Goal: Check status: Check status

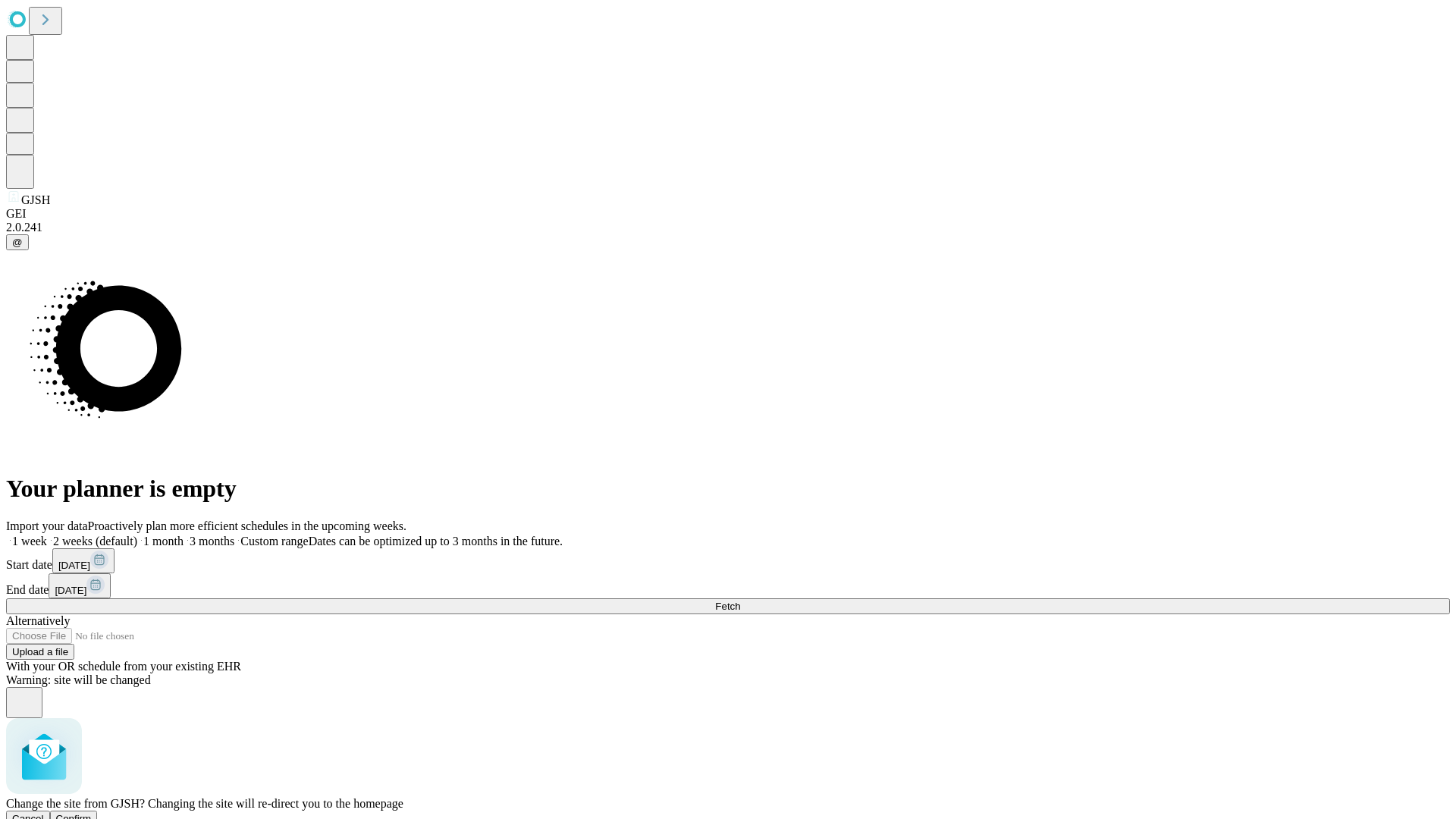
click at [91, 813] on span "Confirm" at bounding box center [74, 818] width 36 height 11
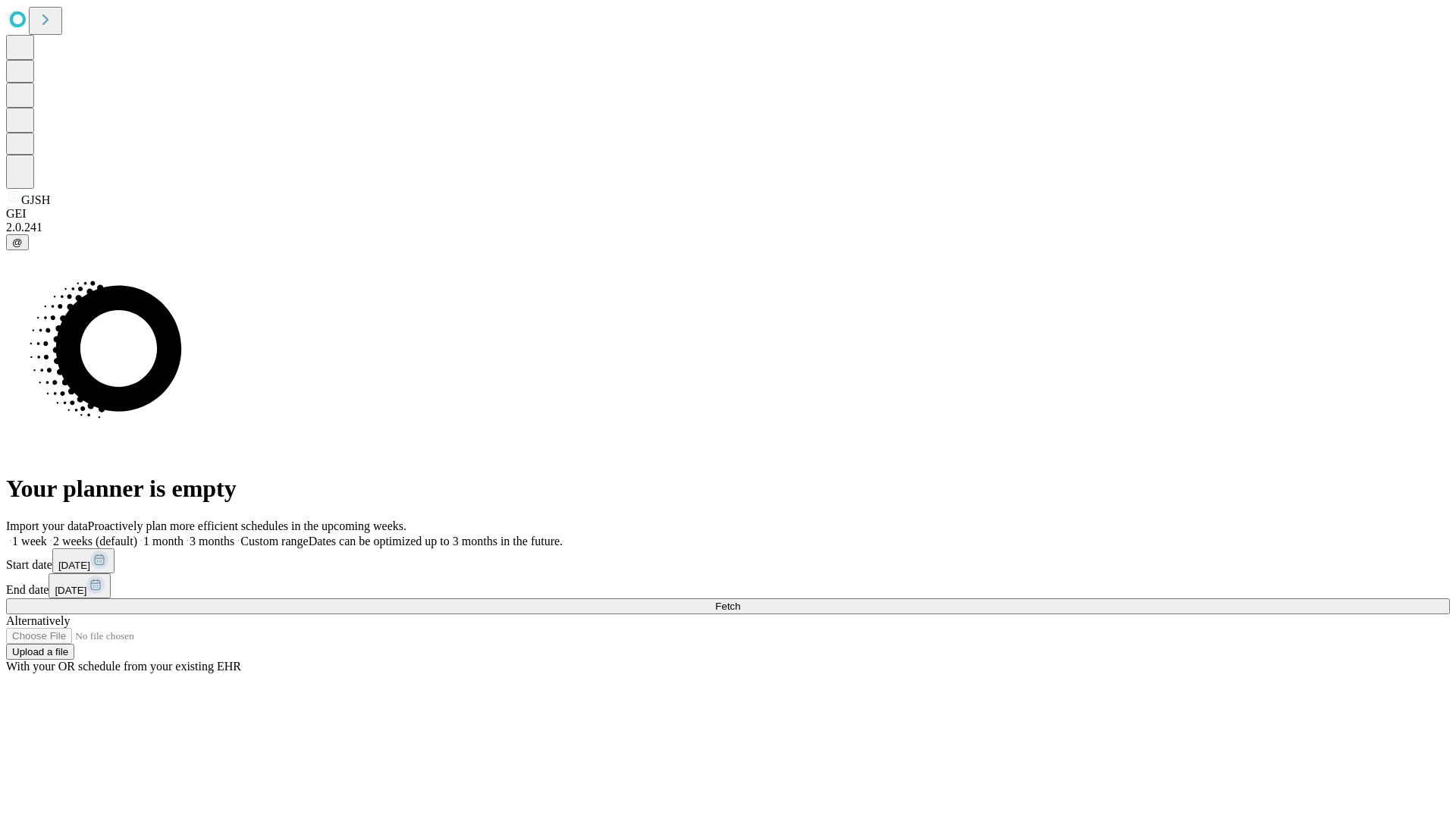
click at [138, 535] on label "2 weeks (default)" at bounding box center [92, 541] width 90 height 13
click at [740, 600] on span "Fetch" at bounding box center [727, 606] width 25 height 11
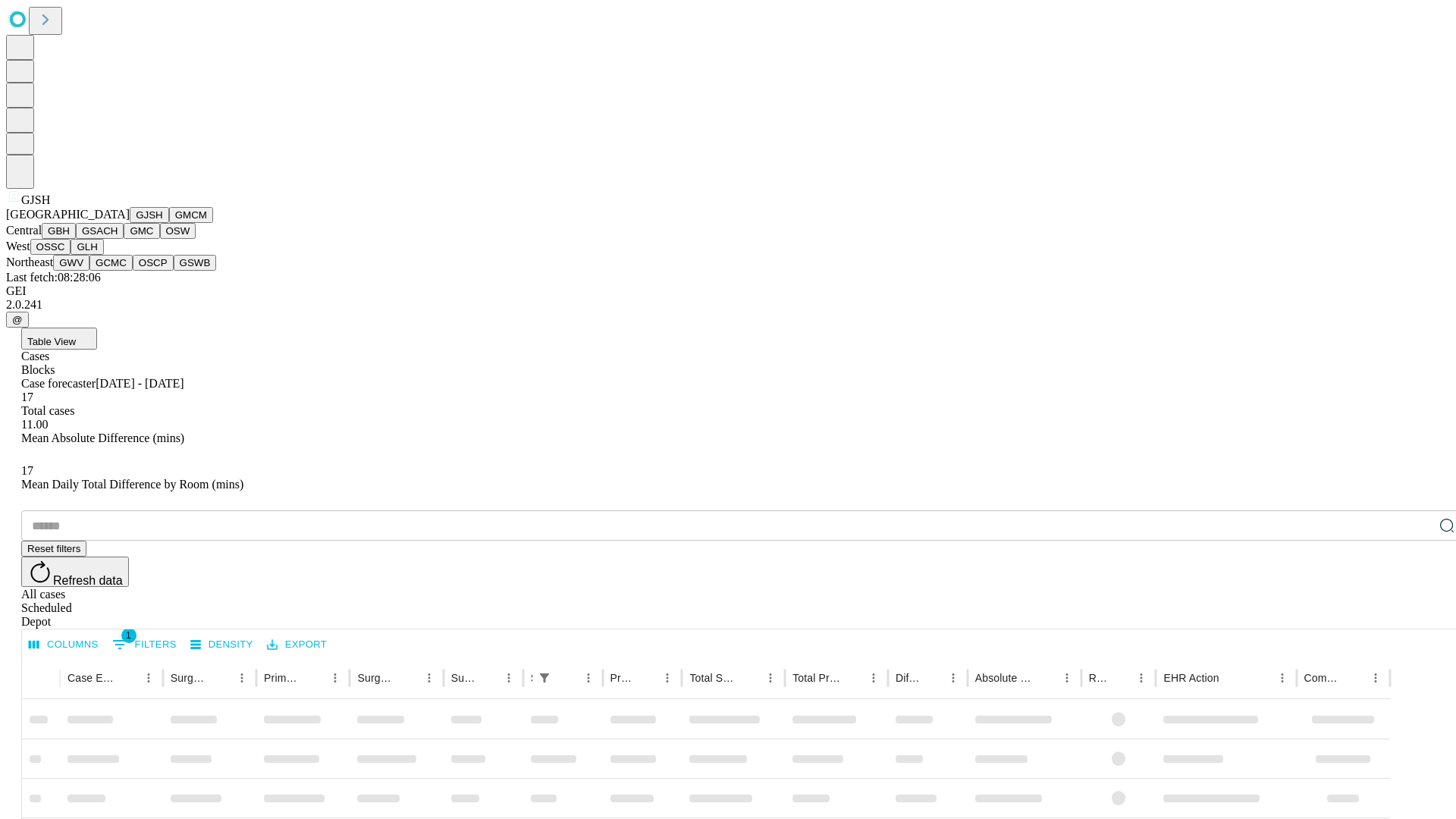
click at [169, 223] on button "GMCM" at bounding box center [191, 214] width 44 height 16
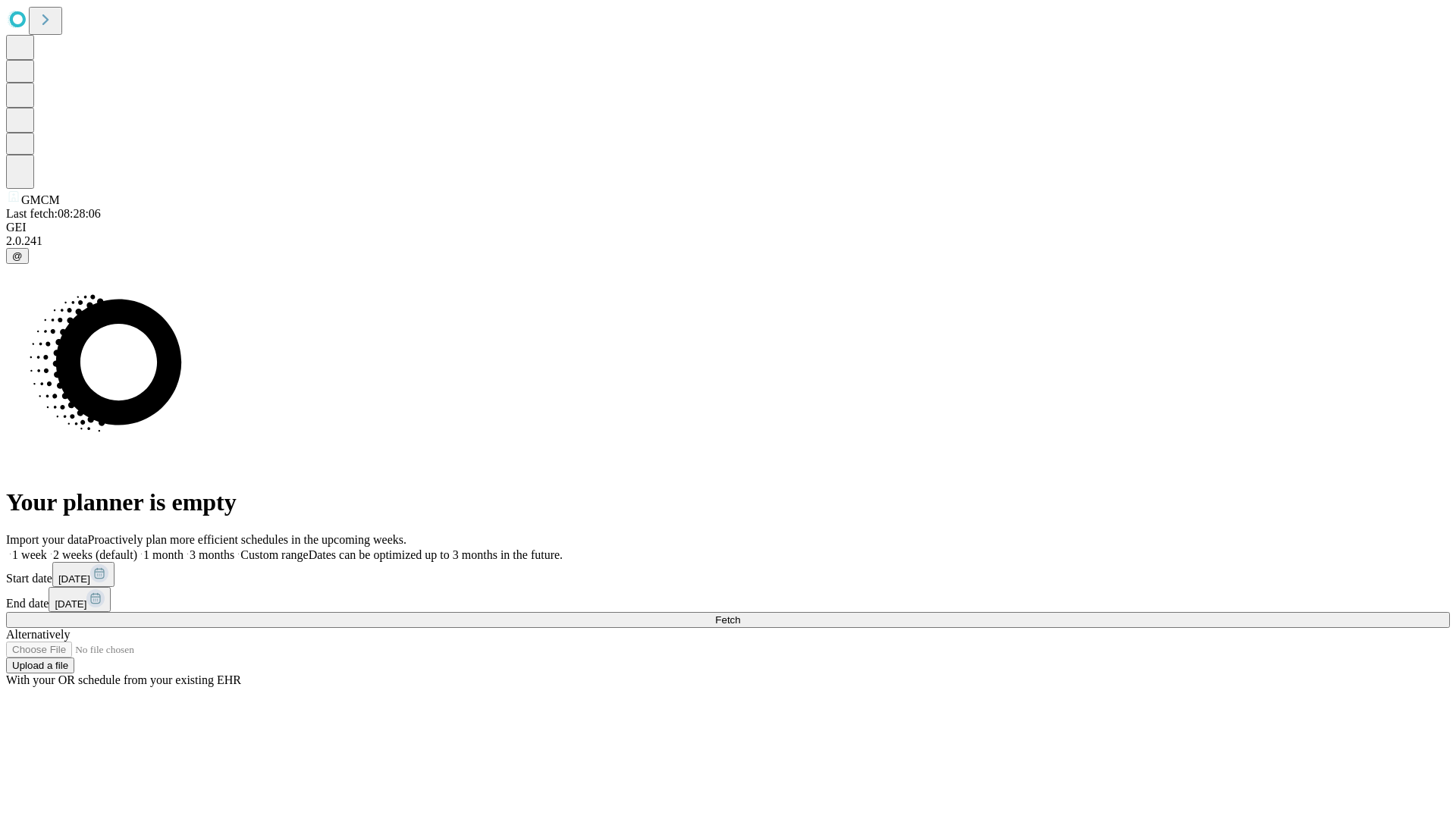
click at [138, 548] on label "2 weeks (default)" at bounding box center [92, 555] width 90 height 13
click at [740, 614] on span "Fetch" at bounding box center [727, 620] width 25 height 11
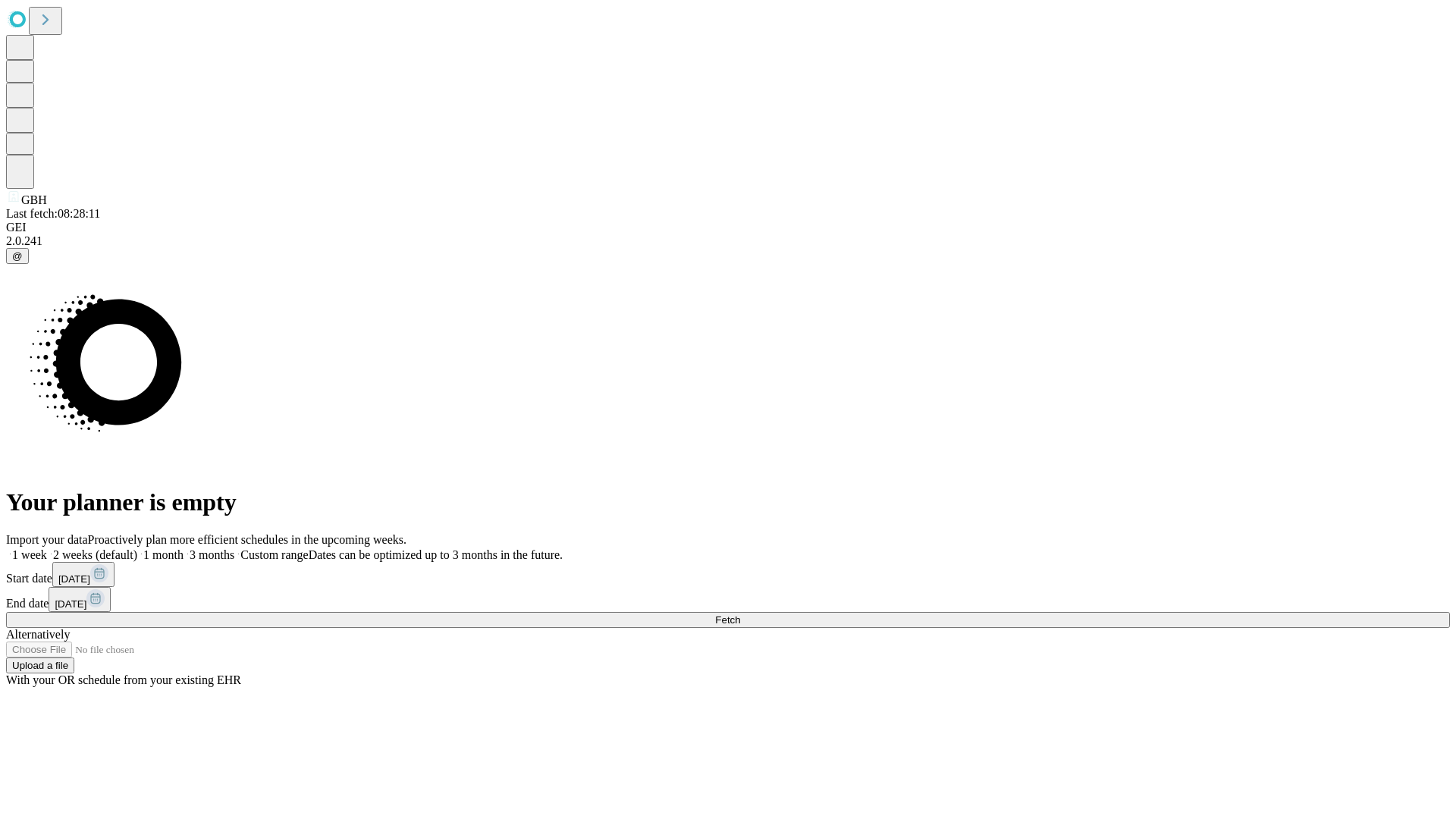
click at [740, 614] on span "Fetch" at bounding box center [727, 620] width 25 height 11
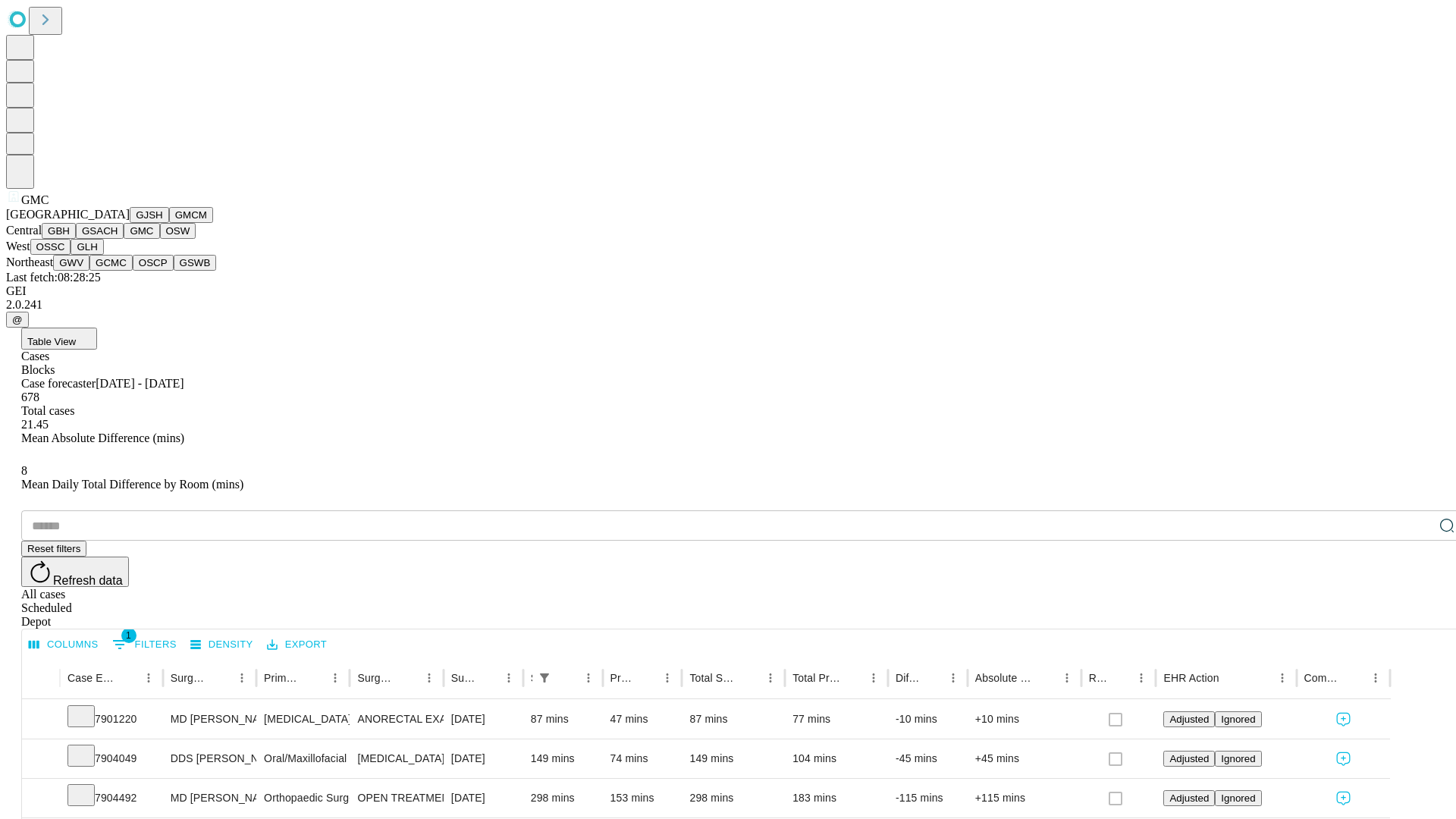
click at [160, 239] on button "OSW" at bounding box center [177, 230] width 36 height 16
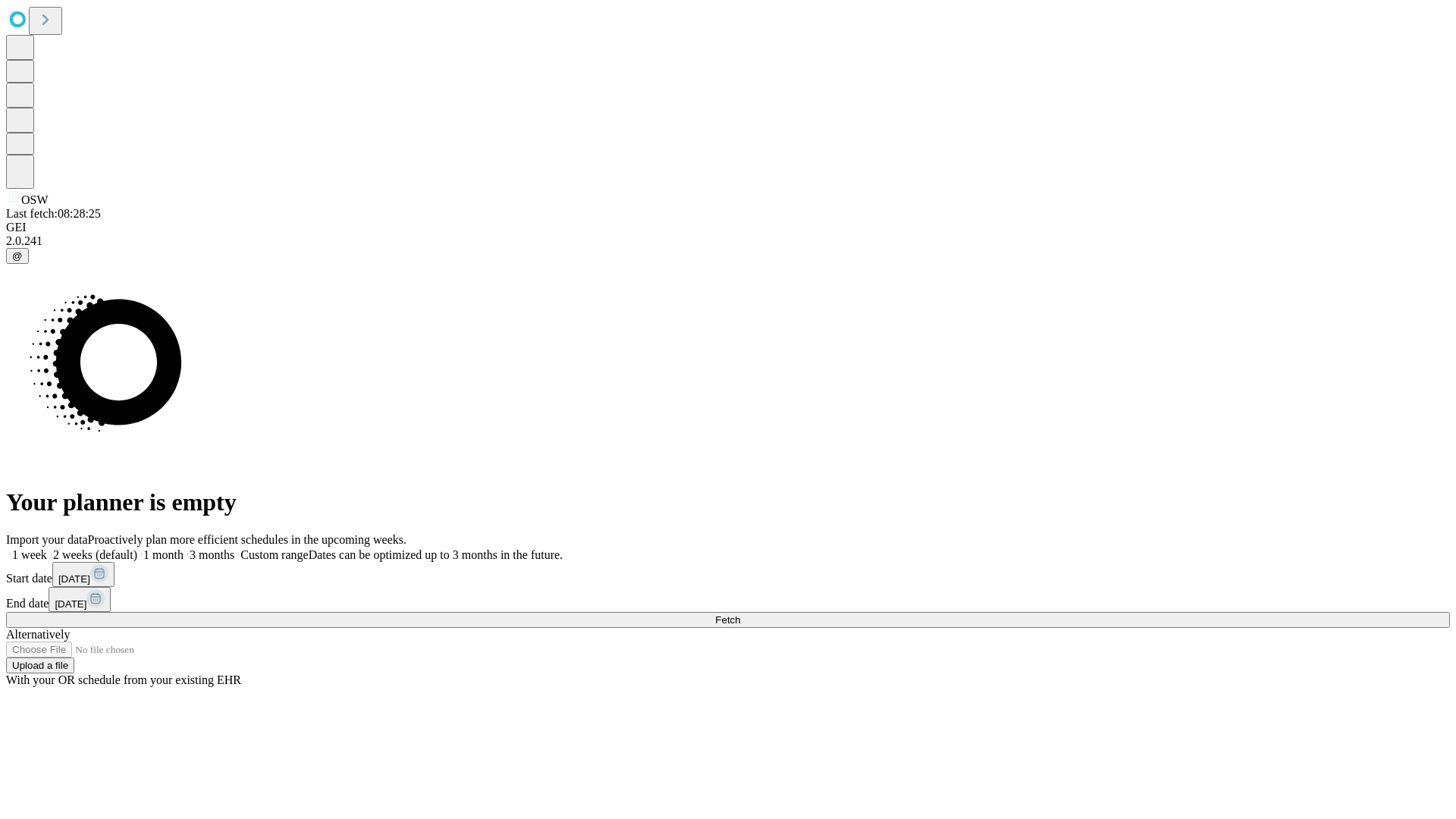
click at [138, 548] on label "2 weeks (default)" at bounding box center [92, 555] width 90 height 13
click at [740, 614] on span "Fetch" at bounding box center [727, 620] width 25 height 11
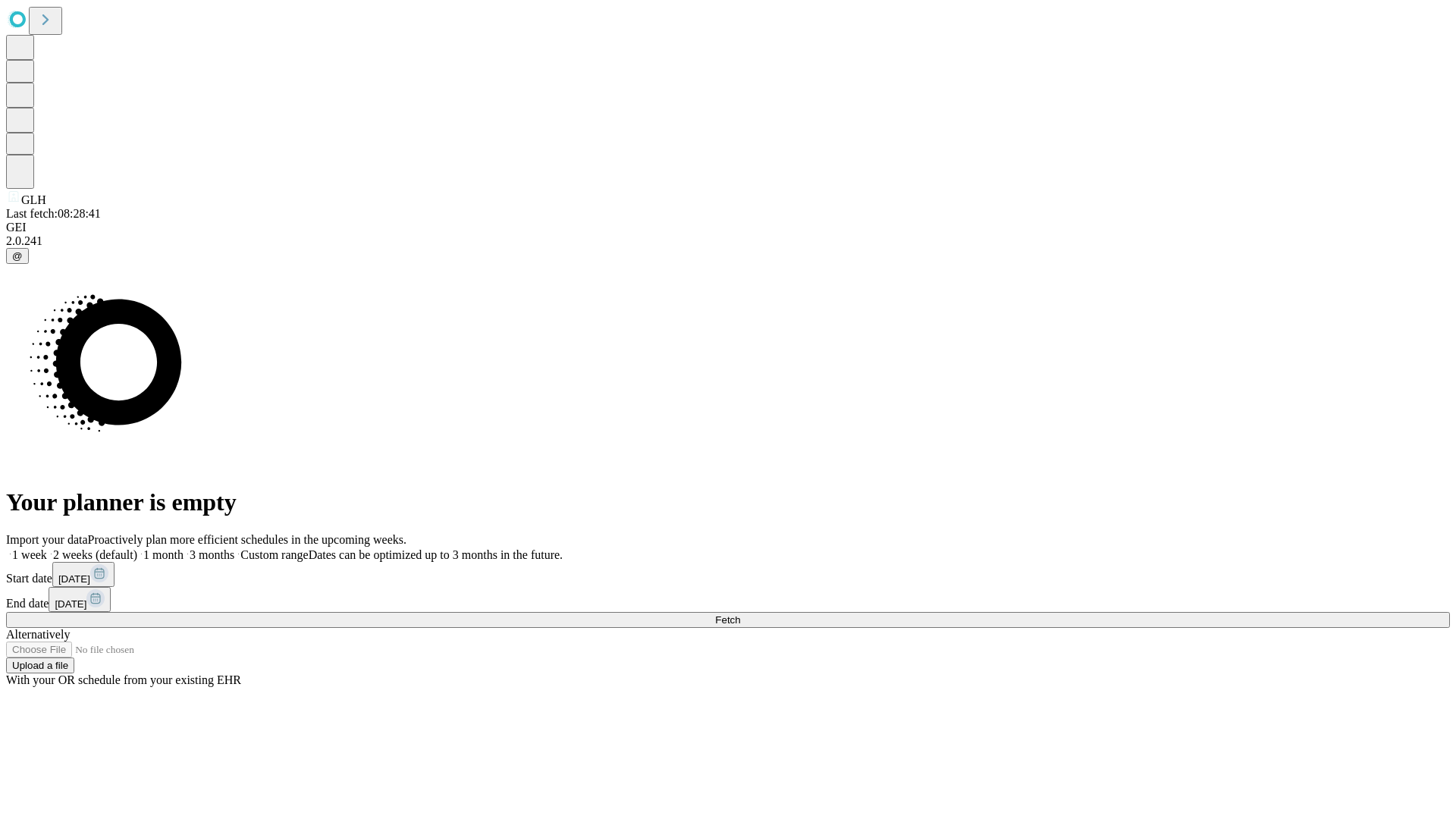
click at [740, 614] on span "Fetch" at bounding box center [727, 620] width 25 height 11
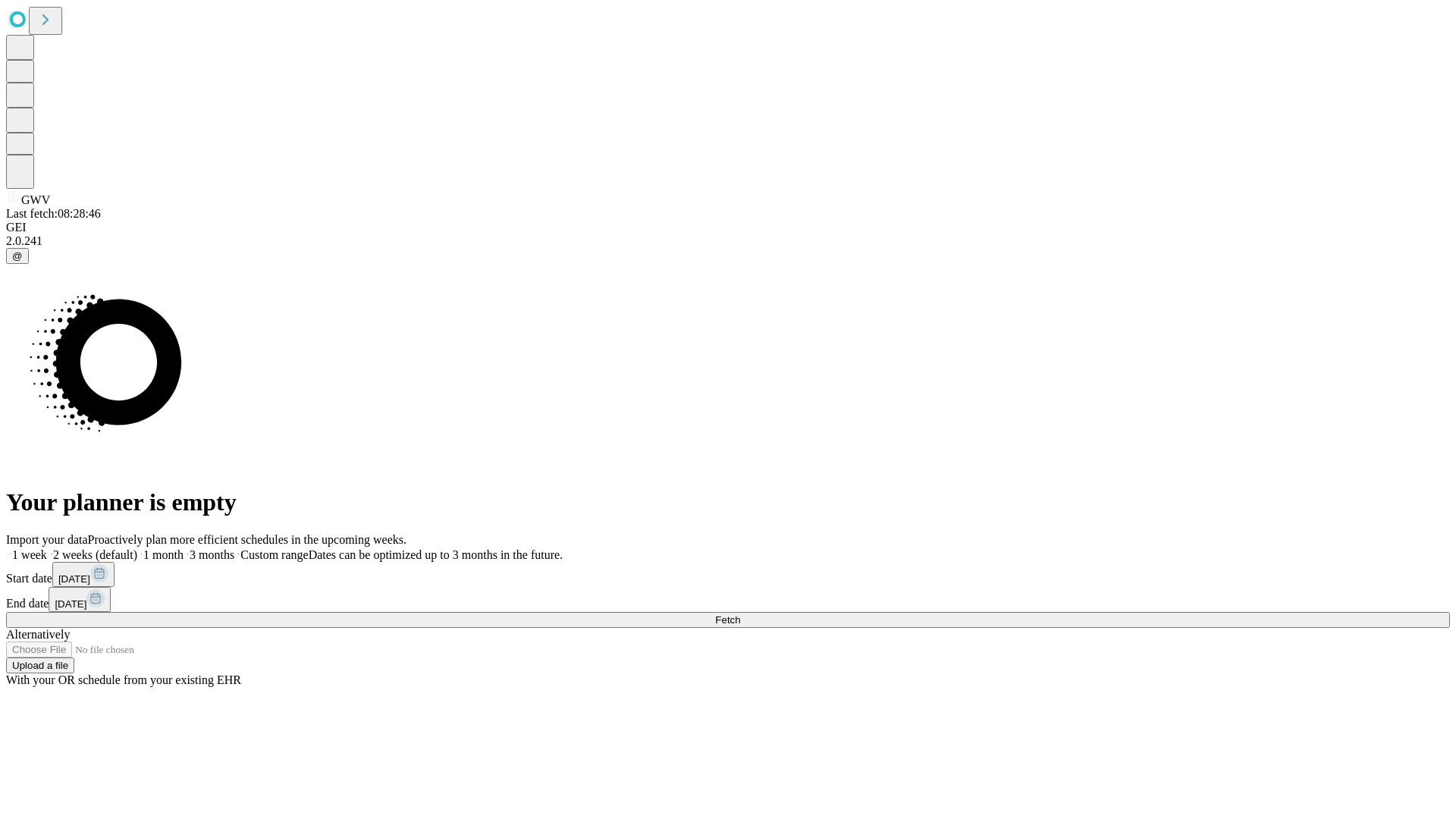
click at [138, 548] on label "2 weeks (default)" at bounding box center [92, 555] width 90 height 13
click at [740, 614] on span "Fetch" at bounding box center [727, 620] width 25 height 11
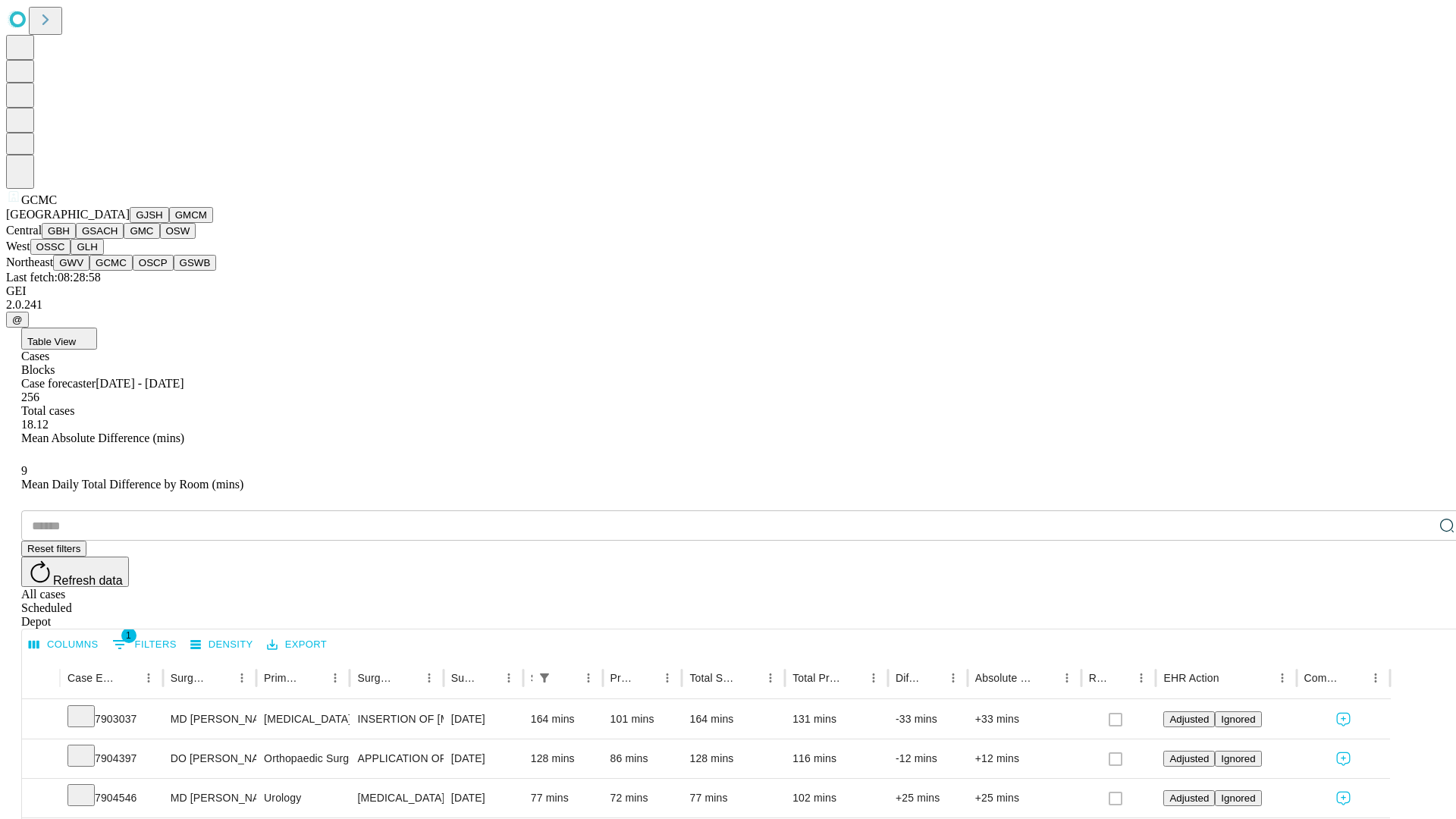
click at [133, 271] on button "OSCP" at bounding box center [153, 262] width 41 height 16
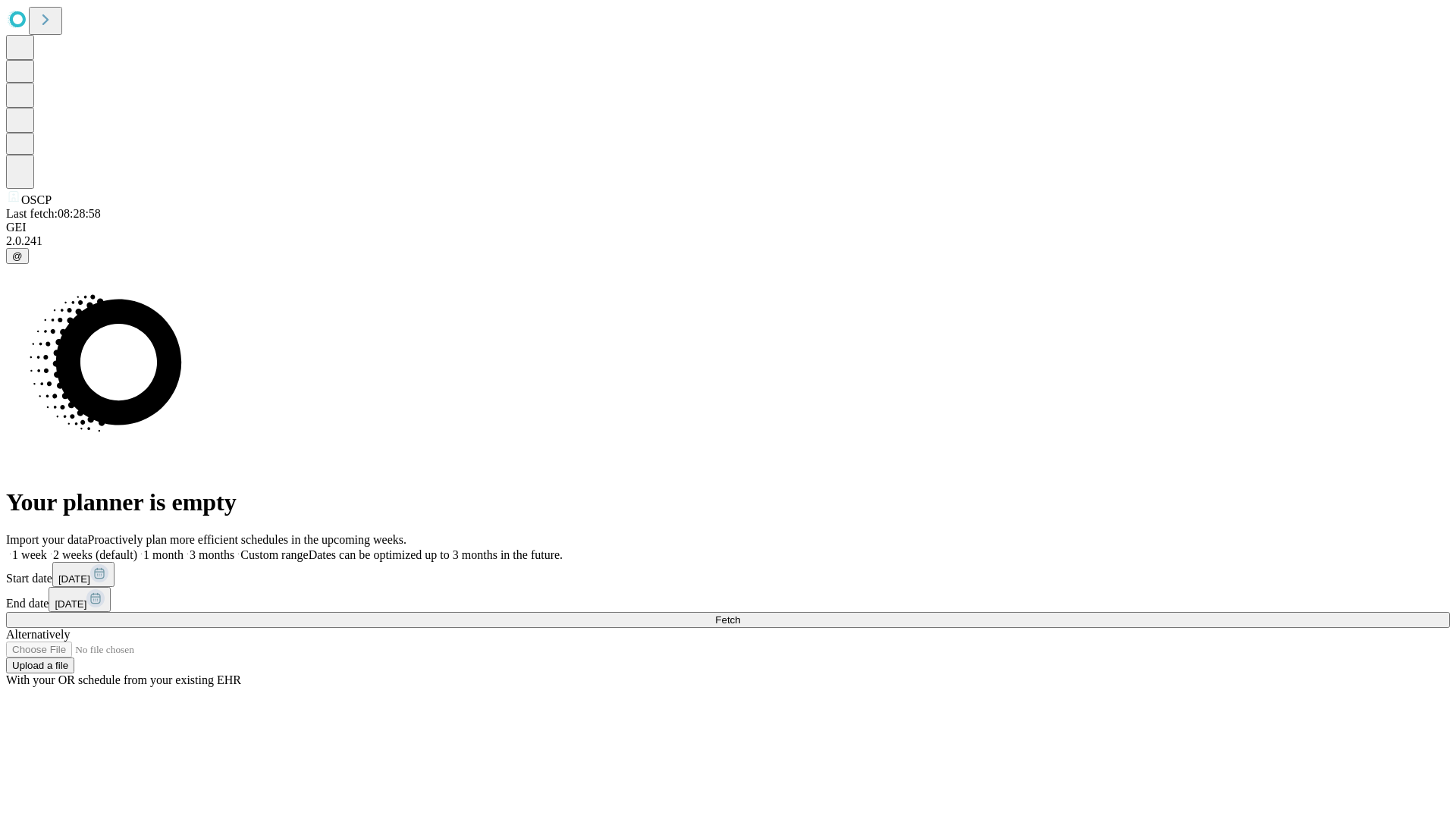
click at [138, 548] on label "2 weeks (default)" at bounding box center [92, 555] width 90 height 13
click at [740, 614] on span "Fetch" at bounding box center [727, 620] width 25 height 11
